Goal: Submit feedback/report problem

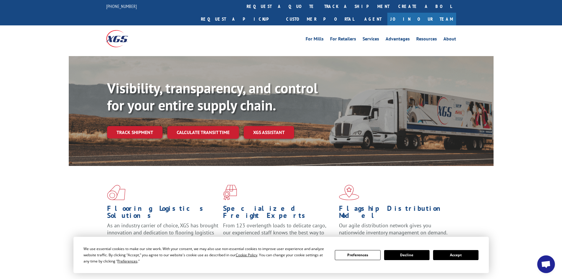
drag, startPoint x: 465, startPoint y: 255, endPoint x: 517, endPoint y: 278, distance: 57.1
click at [464, 255] on button "Accept" at bounding box center [455, 255] width 45 height 10
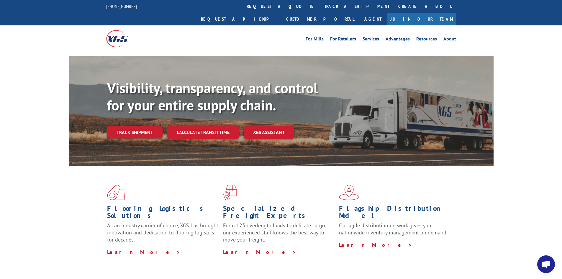
click at [544, 264] on span "Open chat" at bounding box center [547, 265] width 10 height 8
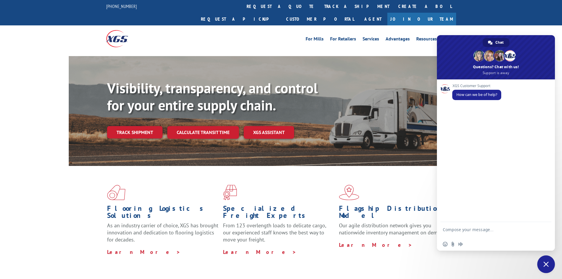
click at [462, 226] on form at bounding box center [489, 230] width 93 height 17
click at [461, 228] on textarea "Compose your message..." at bounding box center [489, 232] width 93 height 11
type textarea "O"
type textarea "I need to report damage"
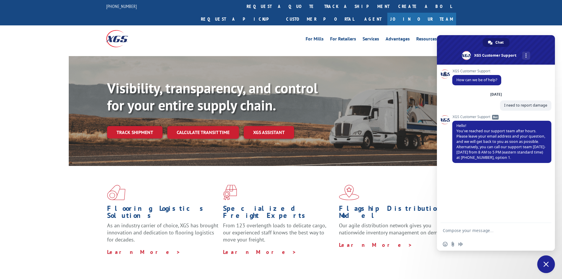
click at [466, 230] on textarea "Compose your message..." at bounding box center [489, 230] width 93 height 5
click at [482, 235] on textarea "Good afternoon Reporting PO# 75541740 had concealed damage not noted on BOL. BO…" at bounding box center [489, 226] width 93 height 21
type textarea "Good afternoon Reporting PO# 75541740 had concealed damage not noted on BOL. BO…"
click at [452, 245] on input "Send a file" at bounding box center [453, 244] width 5 height 5
type input "C:\fakepath\[PERSON_NAME] (3).jfif"
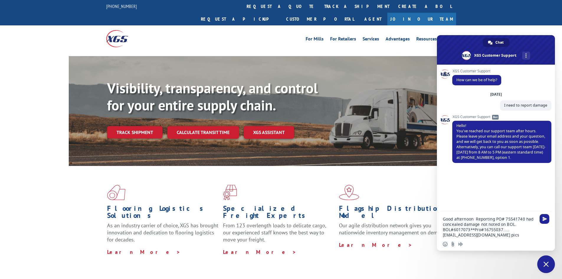
click at [506, 234] on textarea "Good afternoon Reporting PO# 75541740 had concealed damage not noted on BOL. BO…" at bounding box center [489, 226] width 93 height 21
type textarea "Good afternoon Reporting PO# 75541740 had concealed damage not noted on BOL. BO…"
click at [545, 210] on span "Send" at bounding box center [545, 214] width 10 height 10
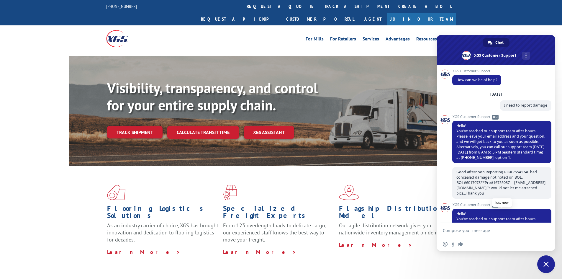
scroll to position [30, 0]
